Goal: Book appointment/travel/reservation

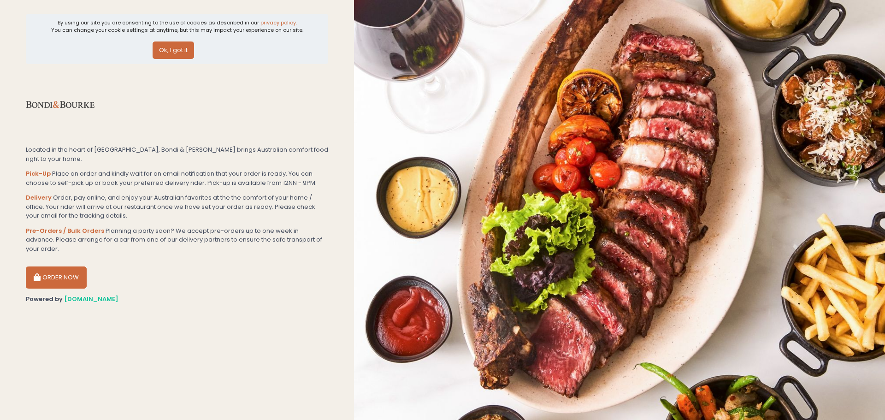
click at [69, 266] on button "ORDER NOW" at bounding box center [56, 277] width 61 height 22
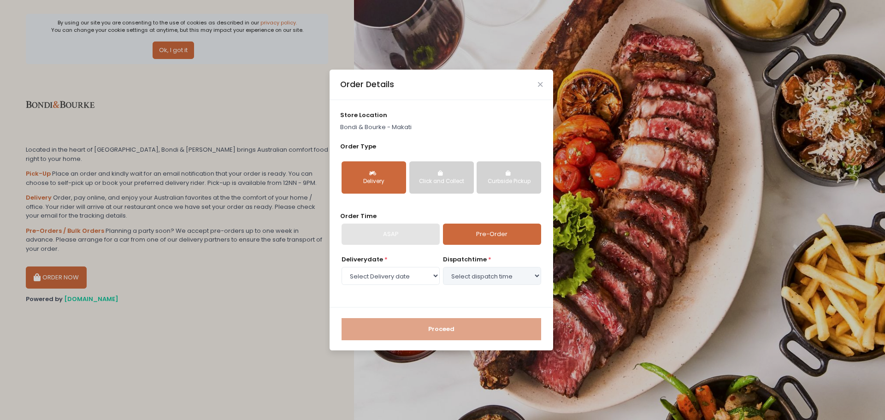
click at [479, 233] on link "Pre-Order" at bounding box center [492, 233] width 98 height 21
click at [407, 273] on select "Select Delivery date [DATE] [DATE] [DATE] [DATE] [DATE] [DATE] [DATE] [DATE] [D…" at bounding box center [390, 276] width 98 height 18
select select "[DATE]"
click at [341, 267] on select "Select Delivery date [DATE] [DATE] [DATE] [DATE] [DATE] [DATE] [DATE] [DATE] [D…" at bounding box center [390, 276] width 98 height 18
click at [470, 280] on select "Select dispatch time 11:00 AM - 11:30 AM 11:30 AM - 12:00 PM 12:00 PM - 12:30 P…" at bounding box center [492, 276] width 98 height 18
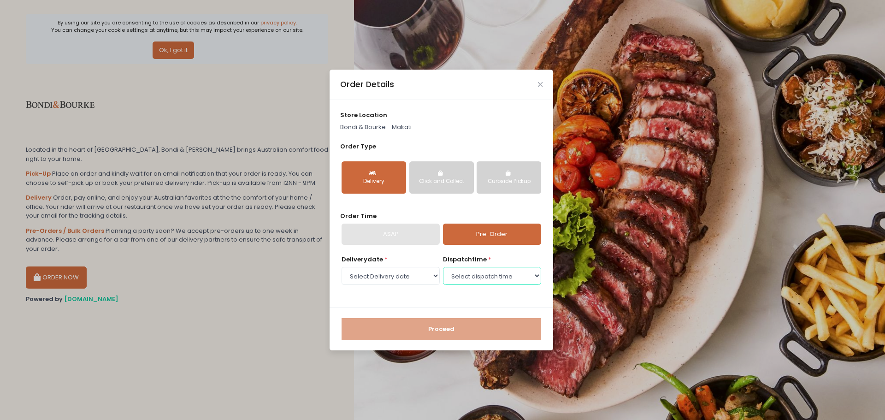
select select "16:00"
click at [443, 267] on select "Select dispatch time 11:00 AM - 11:30 AM 11:30 AM - 12:00 PM 12:00 PM - 12:30 P…" at bounding box center [492, 276] width 98 height 18
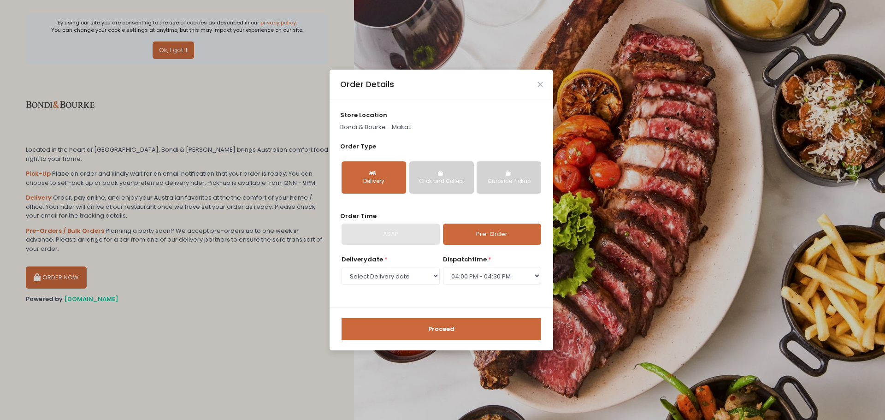
click at [434, 332] on button "Proceed" at bounding box center [440, 329] width 199 height 22
